Goal: Task Accomplishment & Management: Use online tool/utility

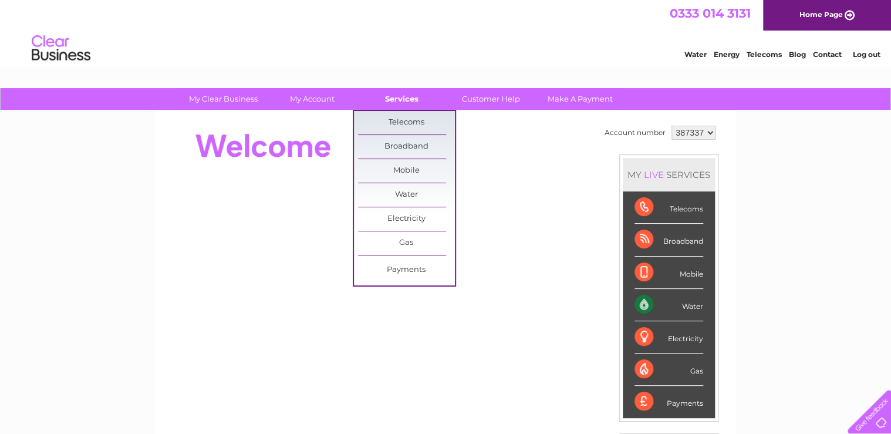
click at [410, 97] on link "Services" at bounding box center [401, 99] width 97 height 22
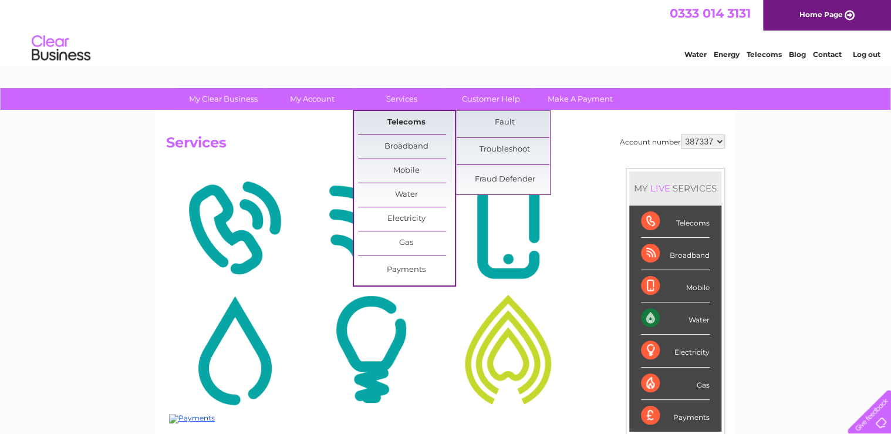
click at [401, 122] on link "Telecoms" at bounding box center [406, 122] width 97 height 23
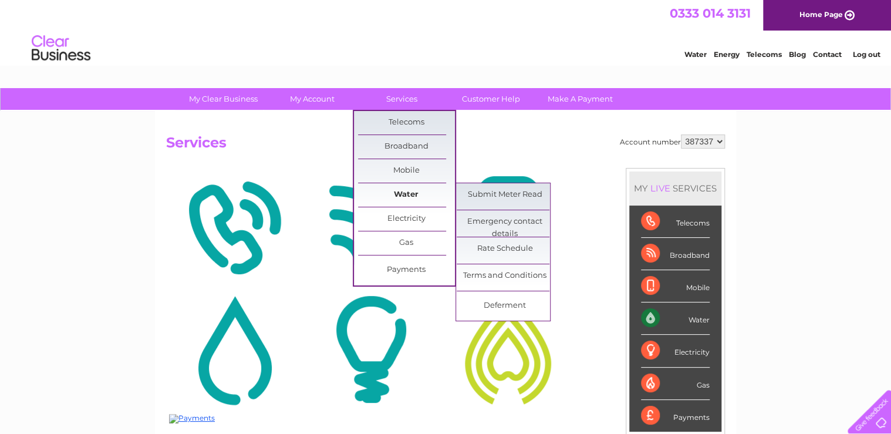
click at [404, 193] on link "Water" at bounding box center [406, 194] width 97 height 23
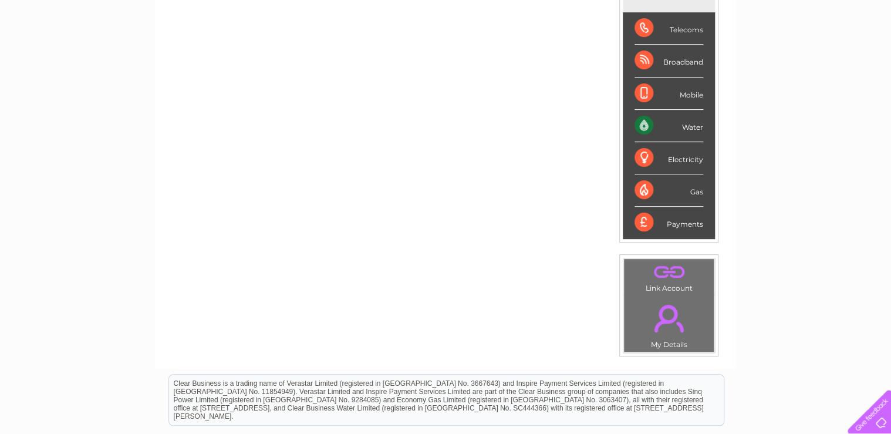
scroll to position [132, 0]
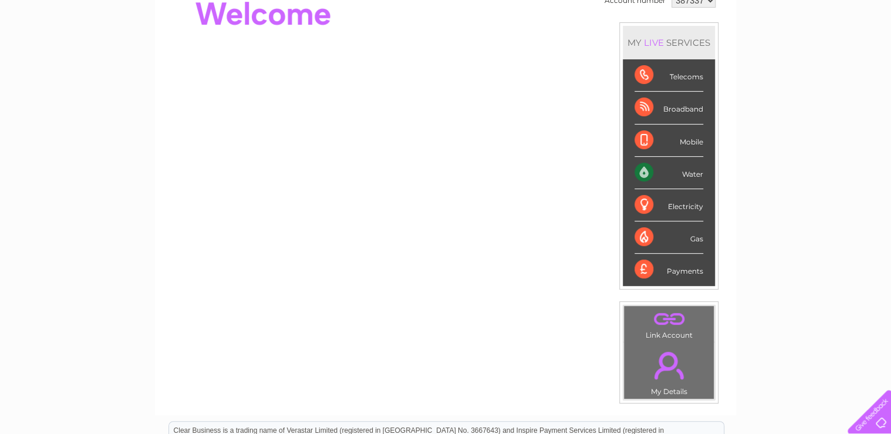
click at [640, 169] on div "Water" at bounding box center [669, 173] width 69 height 32
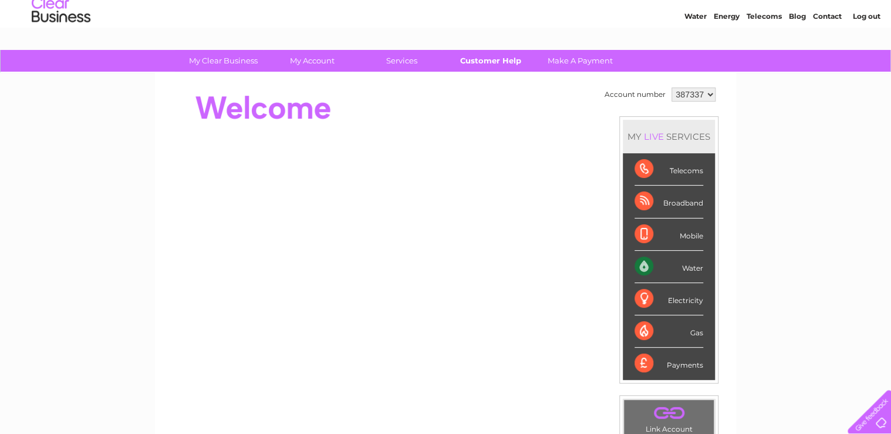
scroll to position [0, 0]
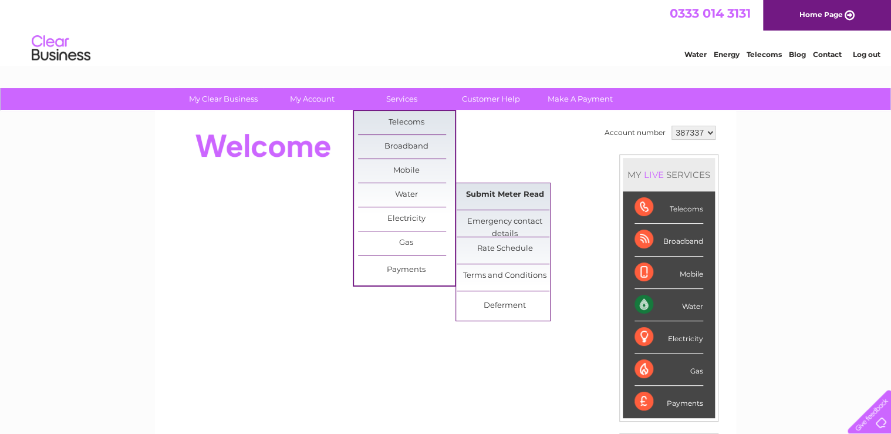
click at [483, 194] on link "Submit Meter Read" at bounding box center [505, 194] width 97 height 23
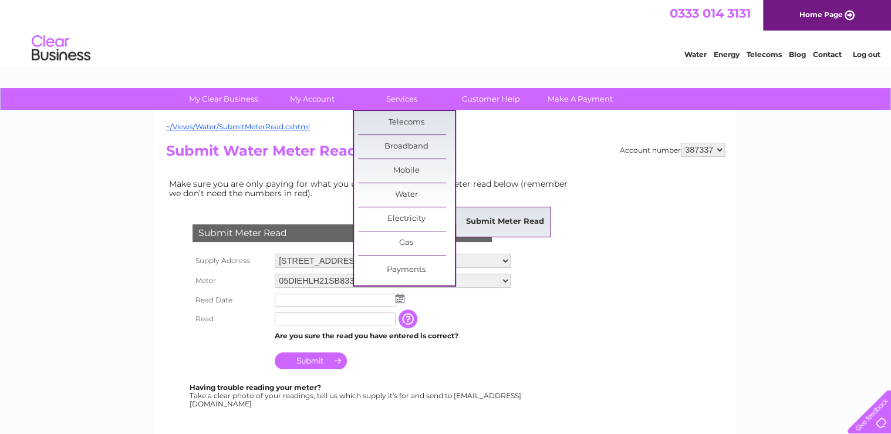
click at [478, 219] on link "Submit Meter Read" at bounding box center [505, 221] width 97 height 23
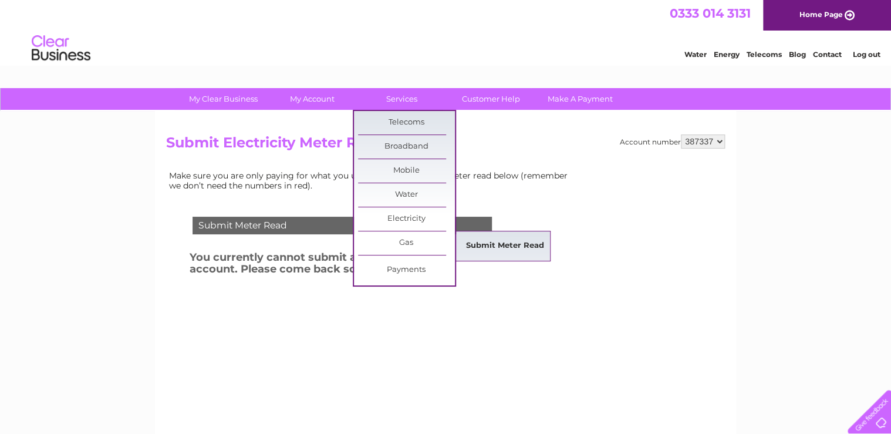
click at [480, 245] on link "Submit Meter Read" at bounding box center [505, 245] width 97 height 23
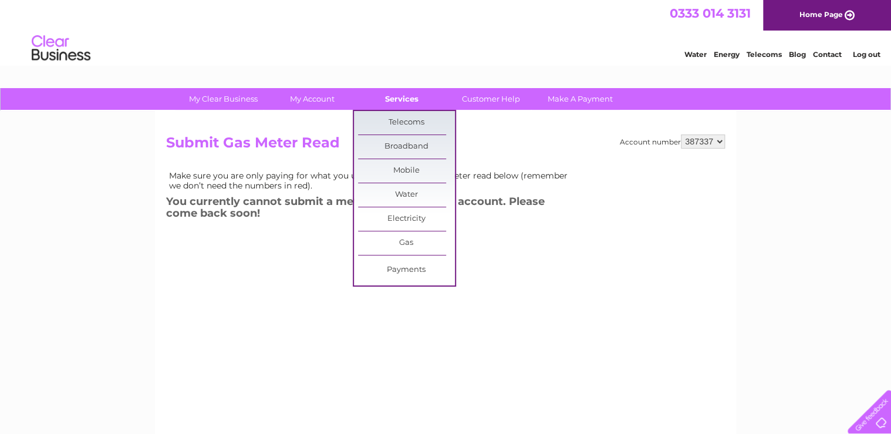
click at [396, 101] on link "Services" at bounding box center [401, 99] width 97 height 22
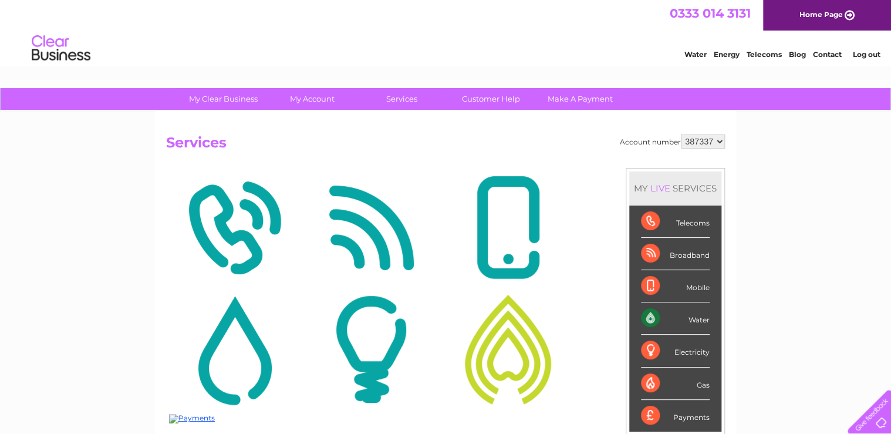
click at [871, 55] on link "Log out" at bounding box center [866, 54] width 28 height 9
